Goal: Information Seeking & Learning: Check status

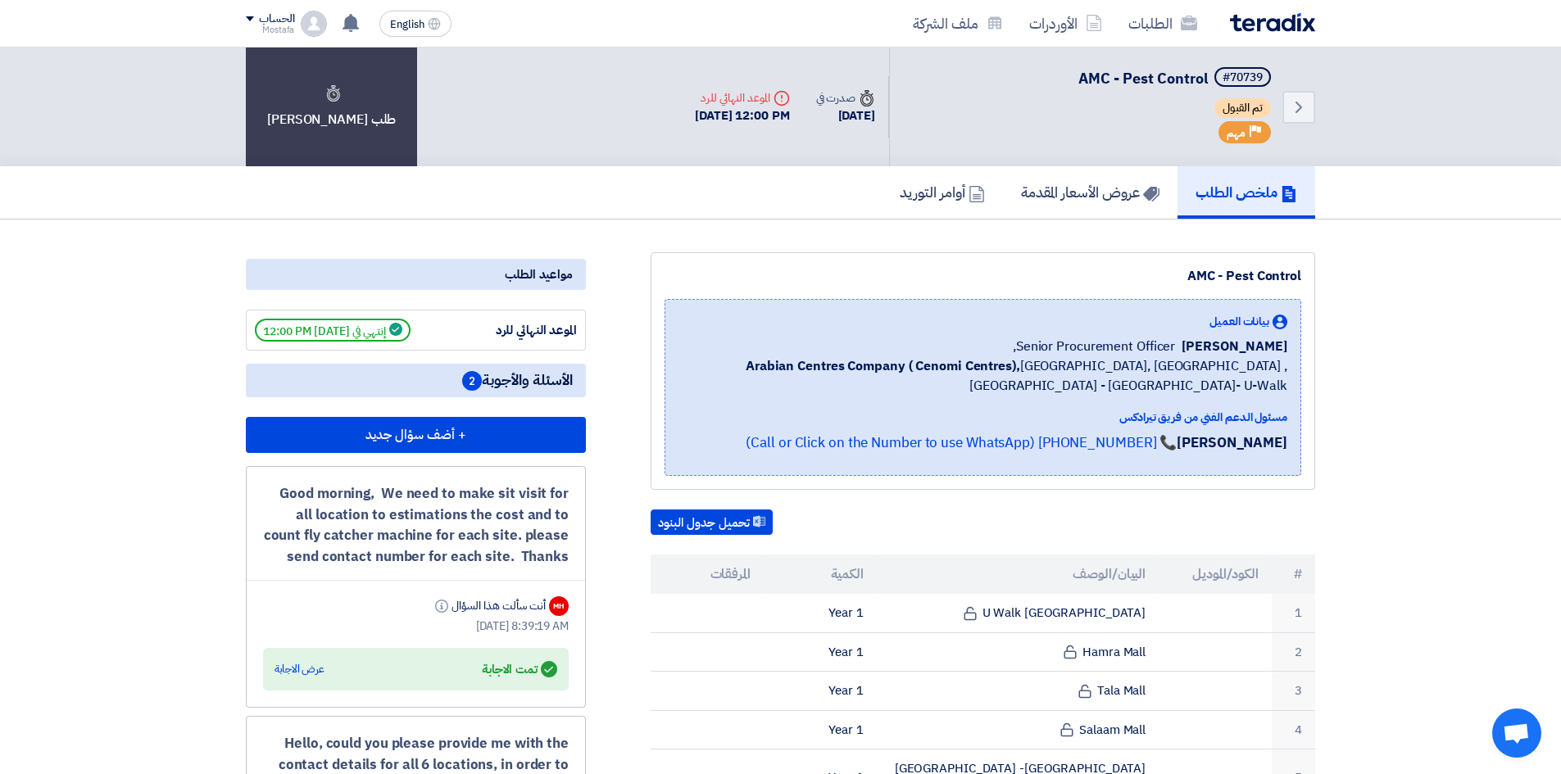
click at [1258, 27] on img at bounding box center [1272, 22] width 85 height 19
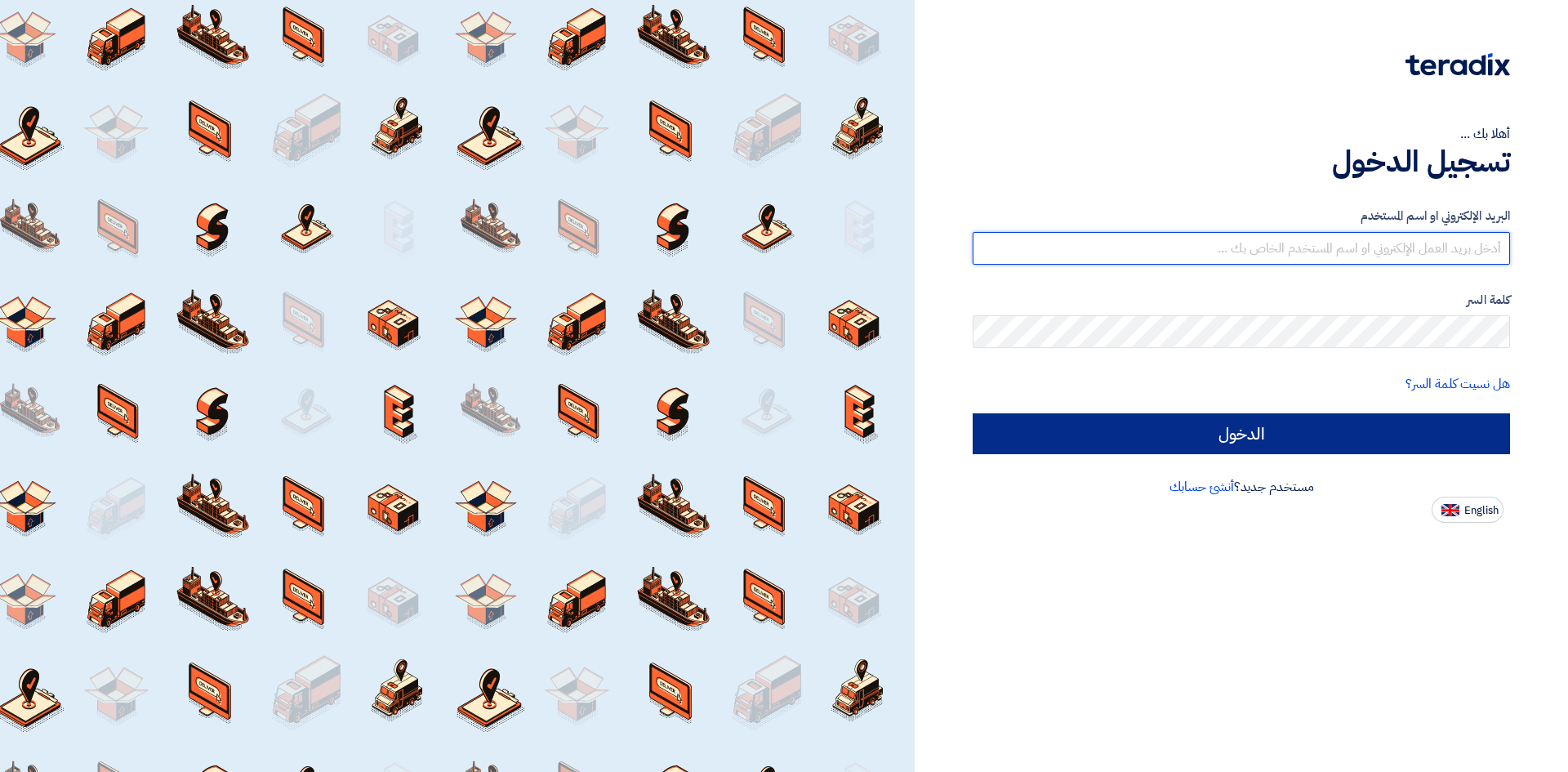
type input "[EMAIL_ADDRESS][DOMAIN_NAME]"
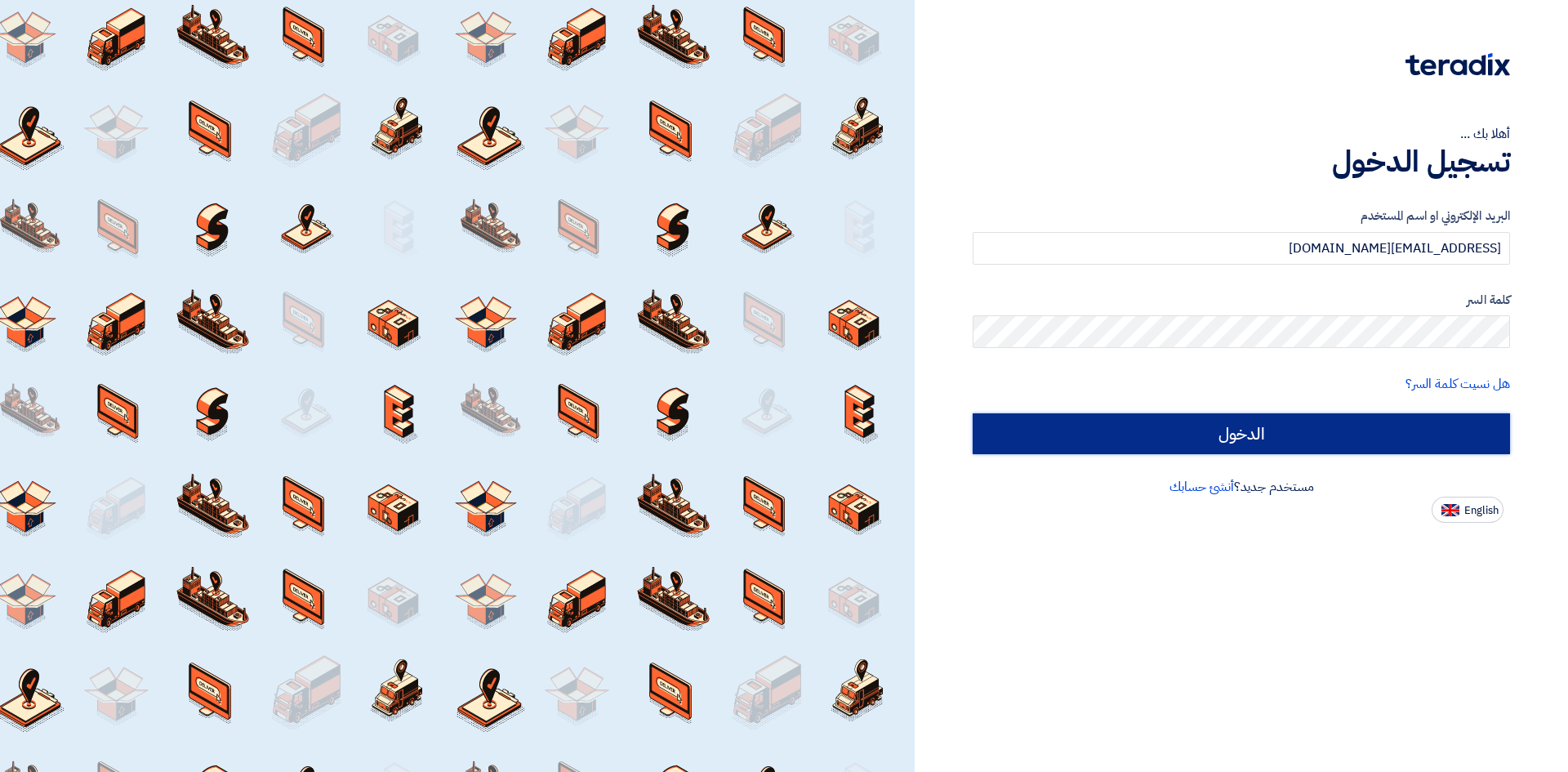
click at [1392, 436] on input "الدخول" at bounding box center [1241, 434] width 537 height 41
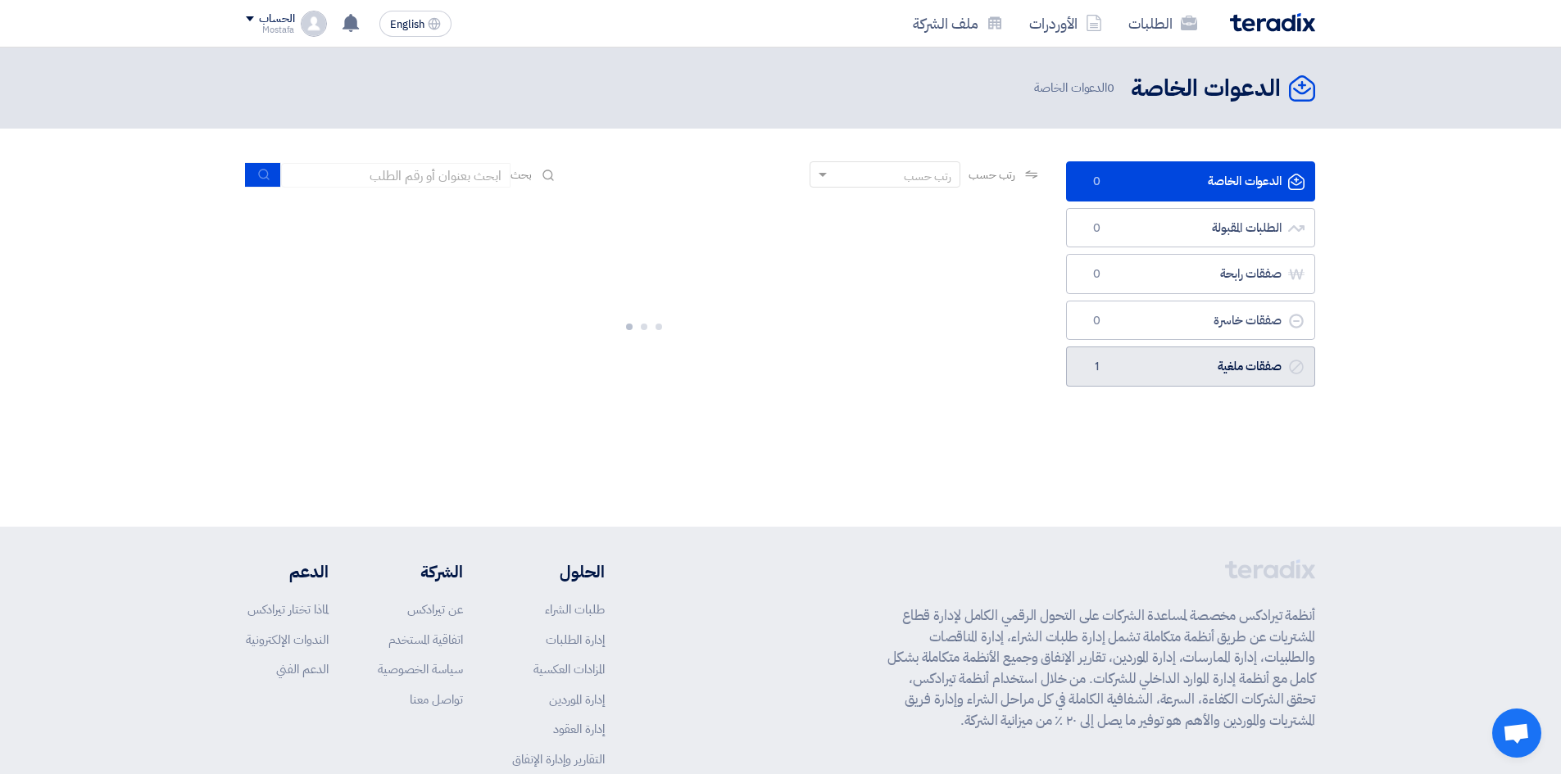
click at [1195, 371] on link "صفقات ملغية صفقات ملغية 1" at bounding box center [1190, 367] width 249 height 40
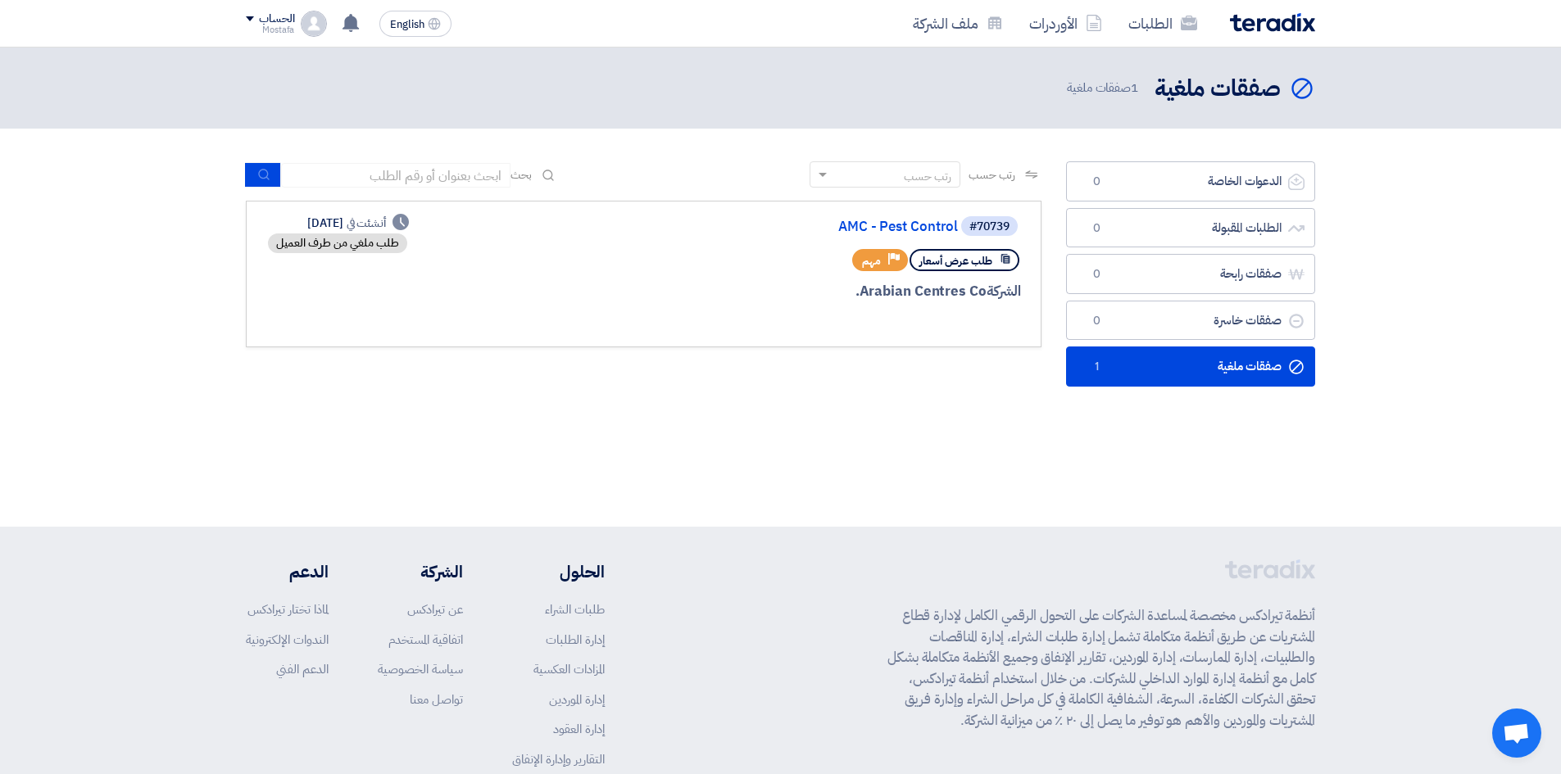
click at [365, 244] on div "طلب ملغي من طرف العميل" at bounding box center [337, 243] width 139 height 20
click at [909, 227] on link "AMC - Pest Control" at bounding box center [794, 227] width 328 height 15
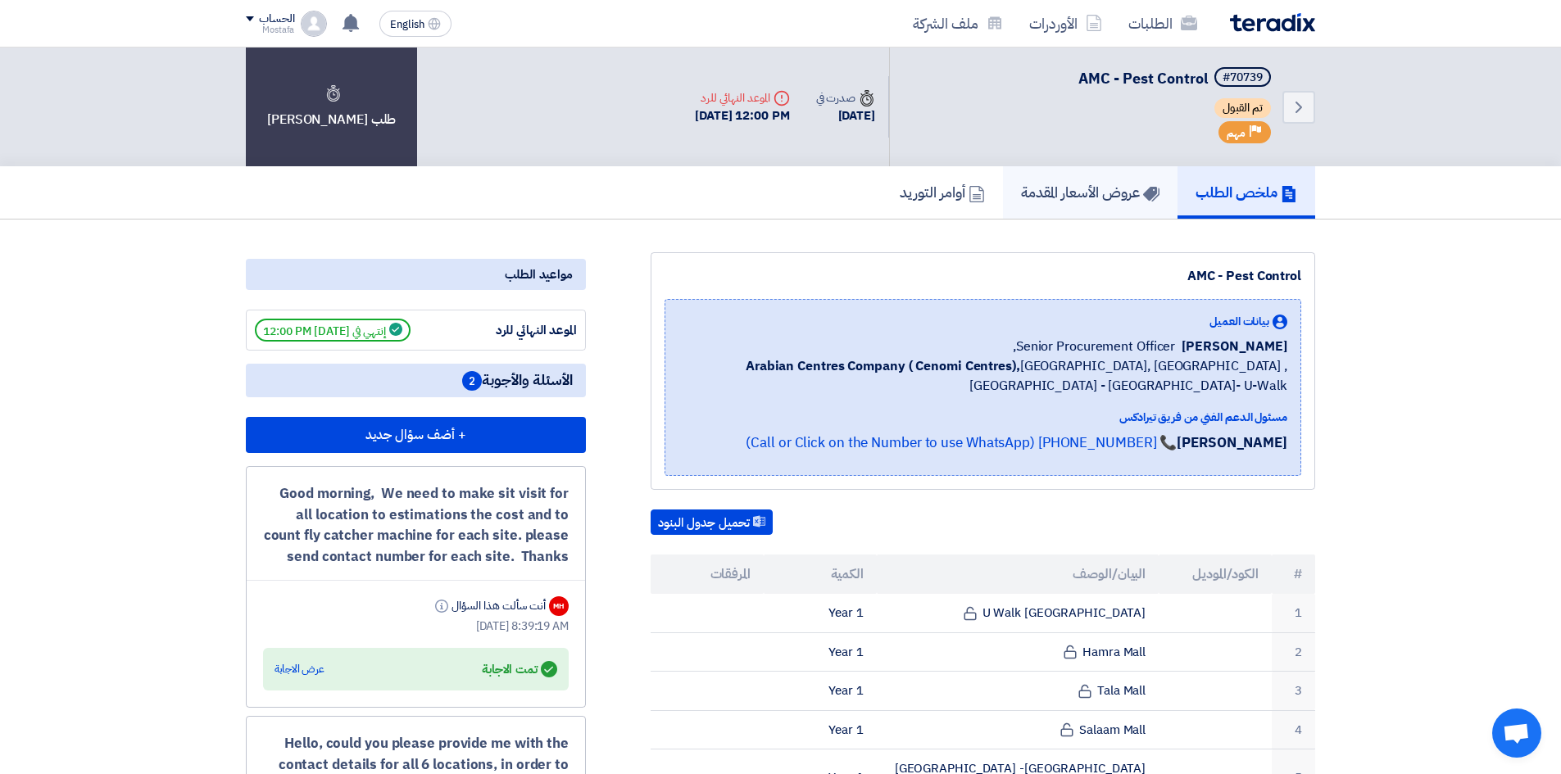
click at [1042, 190] on h5 "عروض الأسعار المقدمة" at bounding box center [1090, 192] width 138 height 19
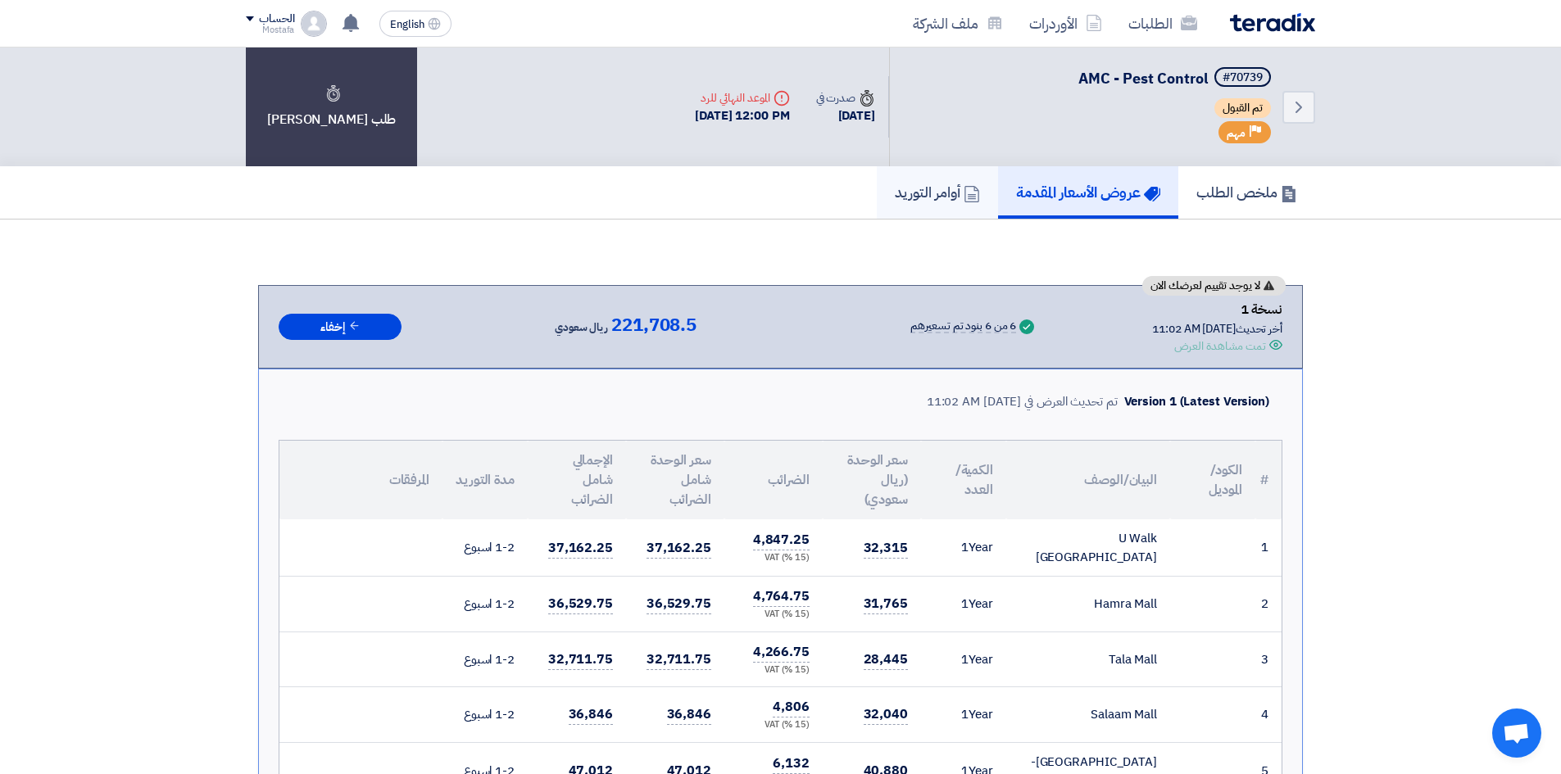
click at [895, 201] on h5 "أوامر التوريد" at bounding box center [937, 192] width 85 height 19
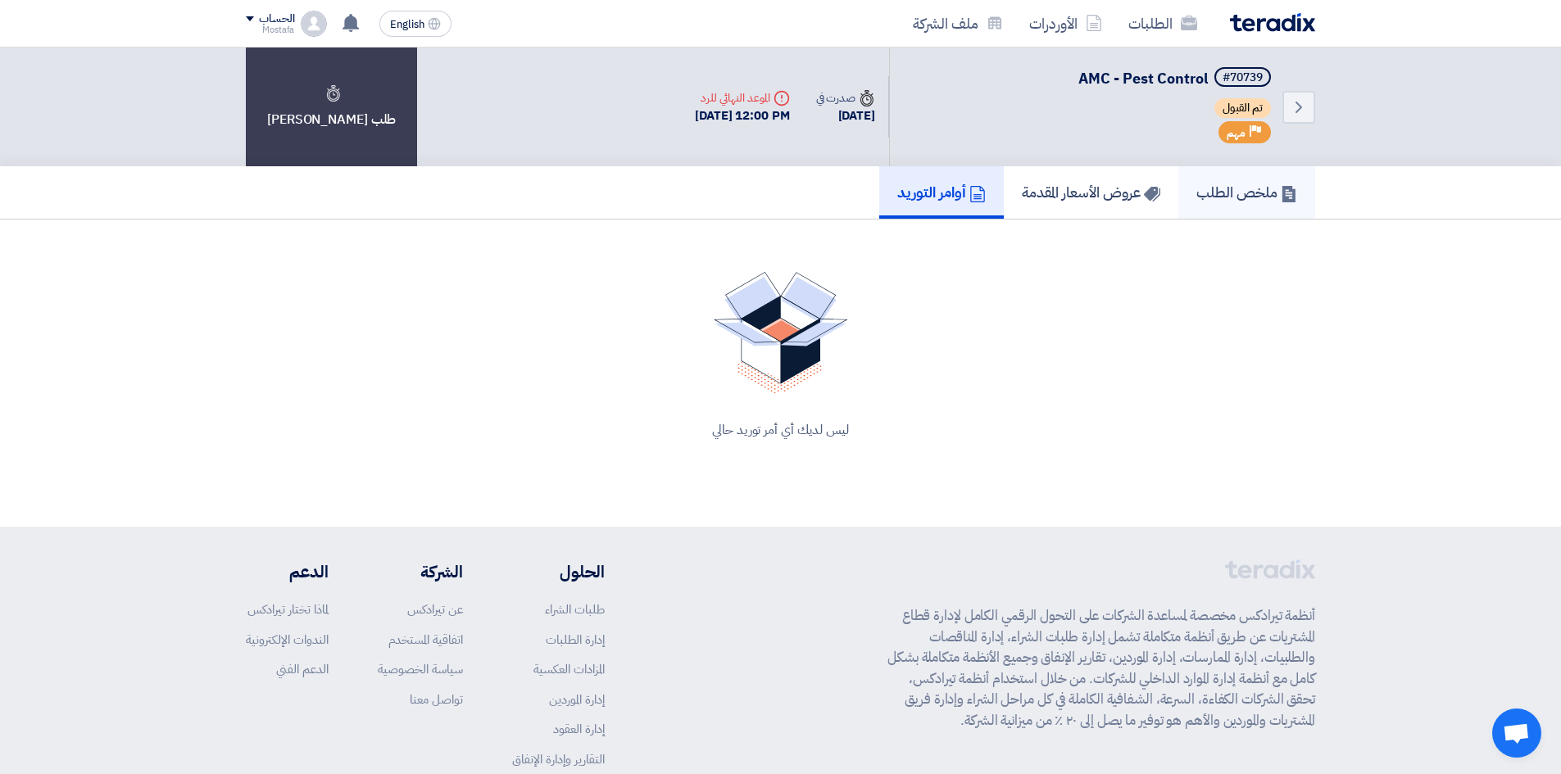
click at [1258, 189] on h5 "ملخص الطلب" at bounding box center [1246, 192] width 101 height 19
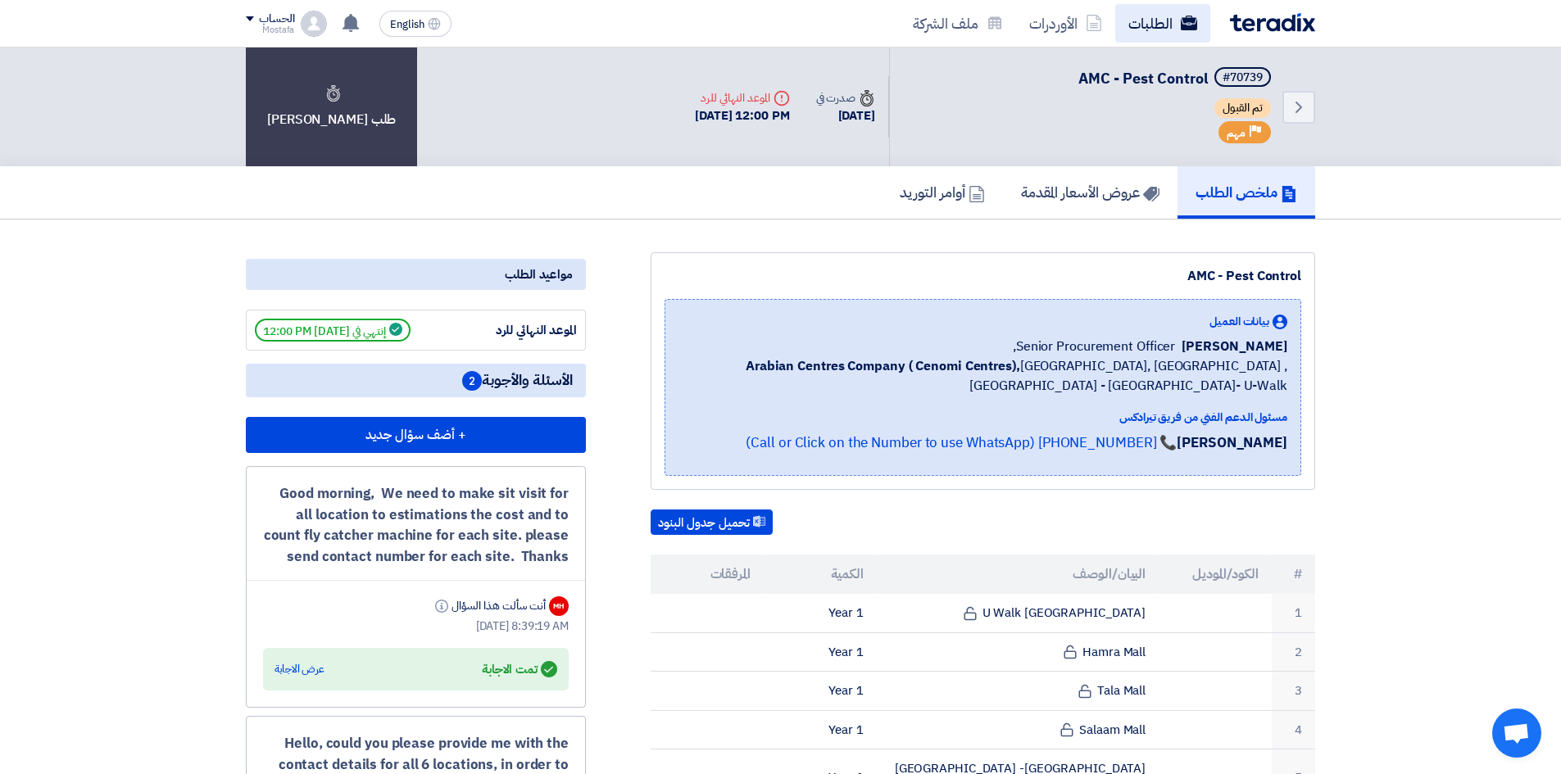
click at [1144, 31] on link "الطلبات" at bounding box center [1162, 23] width 95 height 39
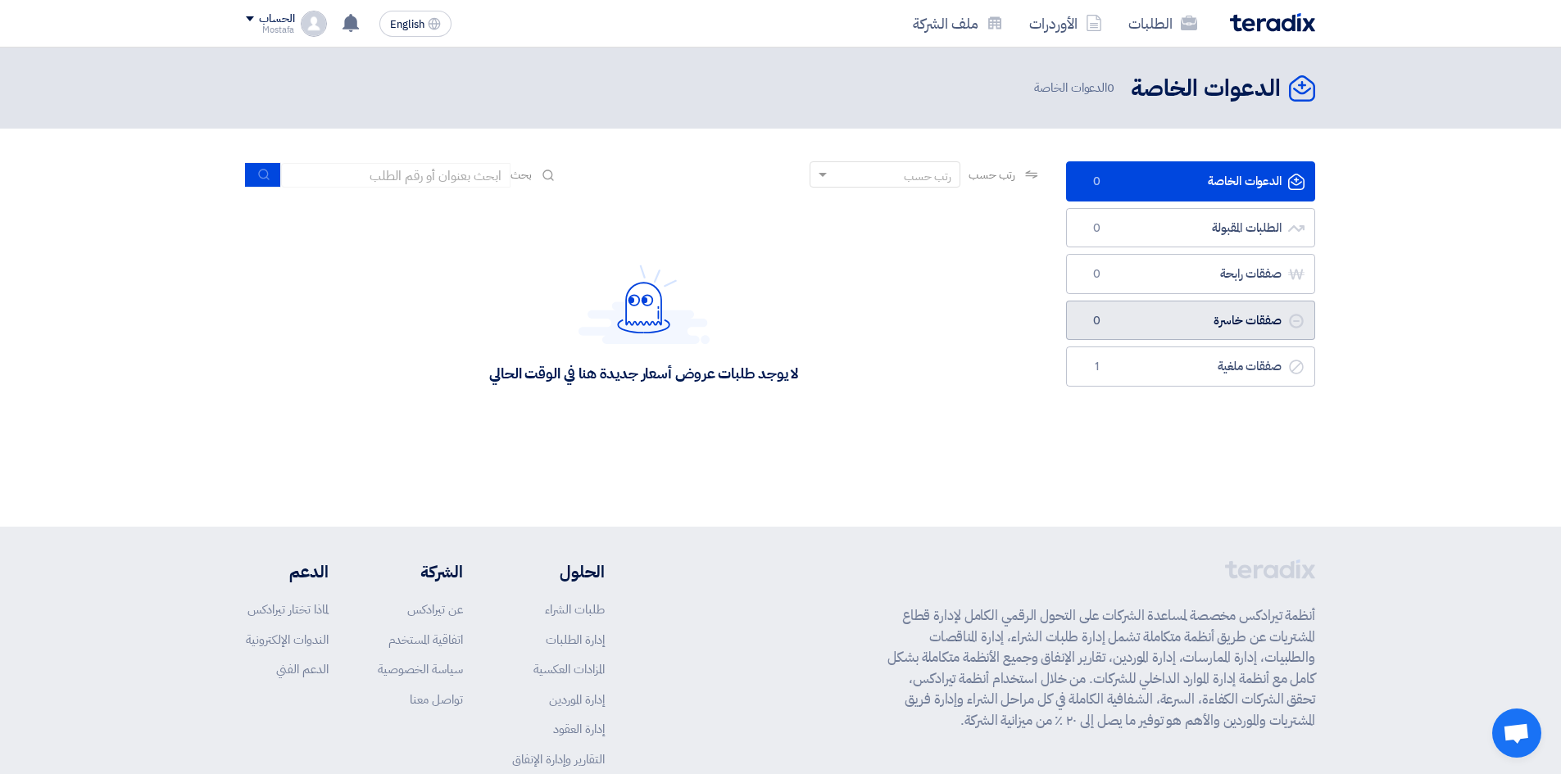
click at [1260, 322] on link "صفقات خاسرة صفقات خاسرة 0" at bounding box center [1190, 321] width 249 height 40
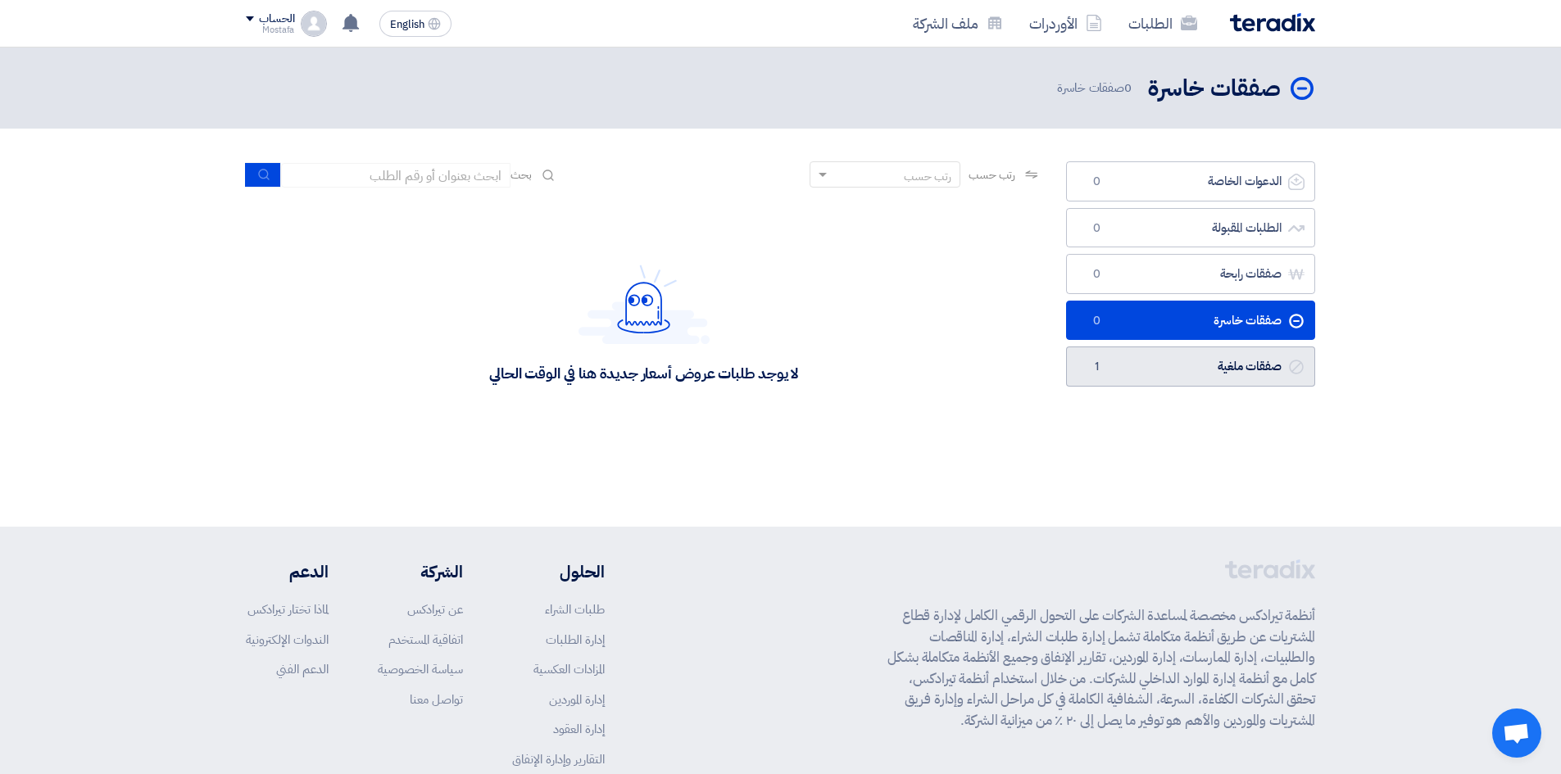
click at [1218, 364] on link "صفقات ملغية صفقات ملغية 1" at bounding box center [1190, 367] width 249 height 40
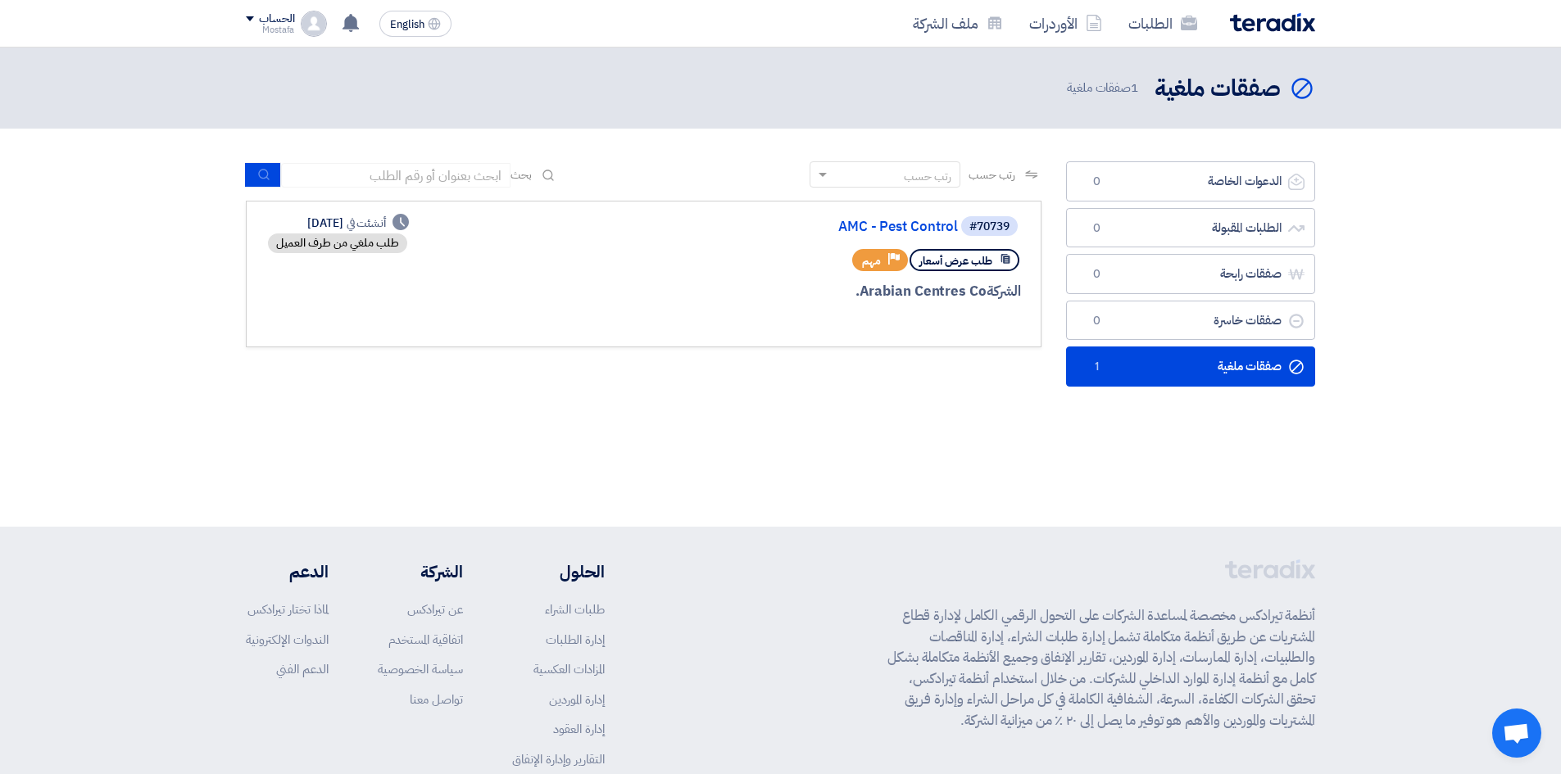
click at [922, 288] on div "الشركة Arabian Centres Co." at bounding box center [824, 291] width 394 height 21
